Goal: Navigation & Orientation: Go to known website

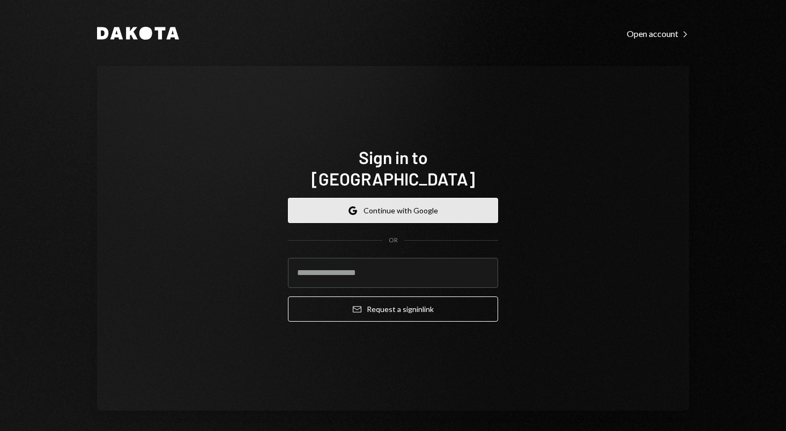
click at [368, 202] on button "Google Continue with Google" at bounding box center [393, 210] width 210 height 25
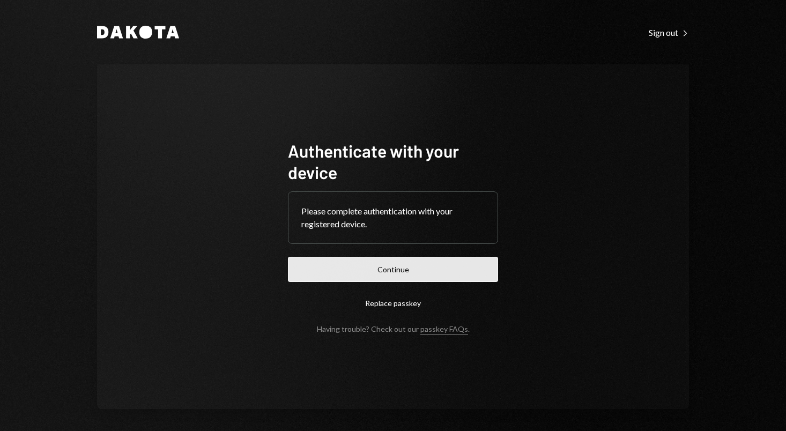
click at [439, 271] on button "Continue" at bounding box center [393, 269] width 210 height 25
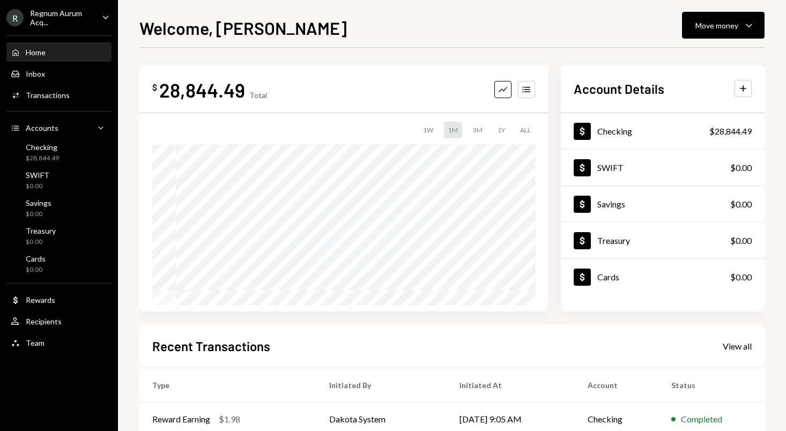
click at [57, 55] on div "Home Home" at bounding box center [59, 53] width 97 height 10
